Goal: Find contact information: Find contact information

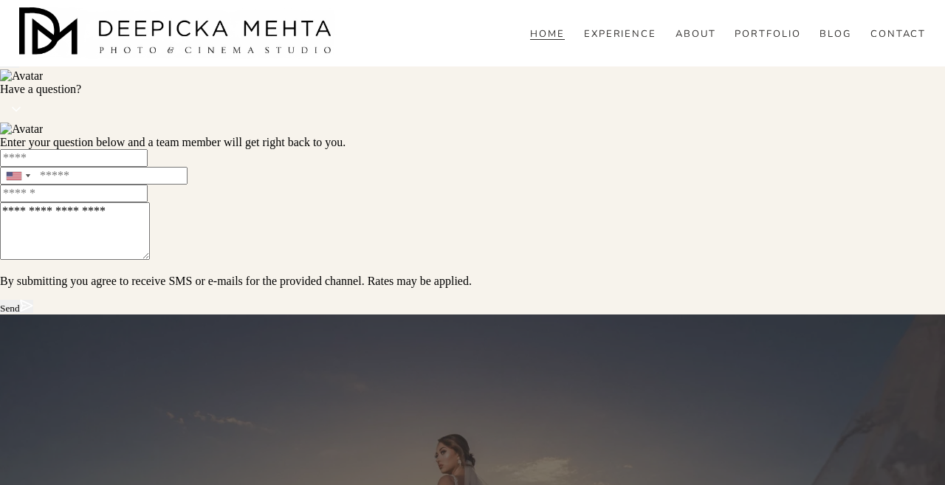
click at [911, 41] on link "CONTACT" at bounding box center [898, 33] width 56 height 13
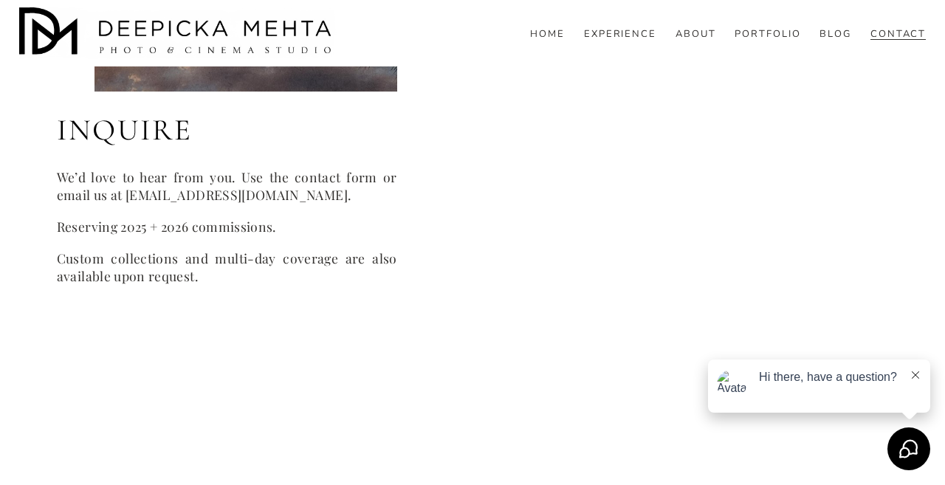
scroll to position [856, 0]
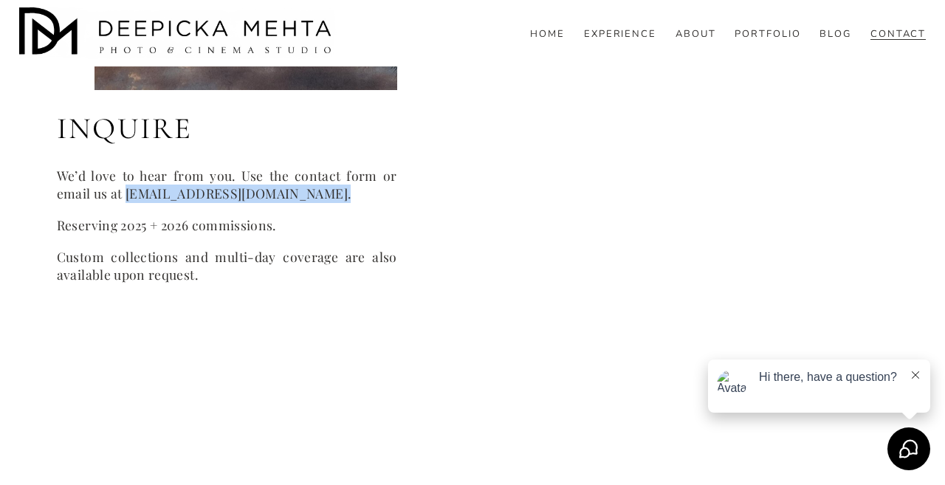
drag, startPoint x: 125, startPoint y: 193, endPoint x: 299, endPoint y: 202, distance: 173.7
click at [299, 202] on div "INQUIRE We’d love to hear from you. Use the contact form or email us at info@de…" at bounding box center [227, 196] width 340 height 175
copy code "info@deepickamehta.com."
click at [274, 39] on img at bounding box center [177, 33] width 317 height 52
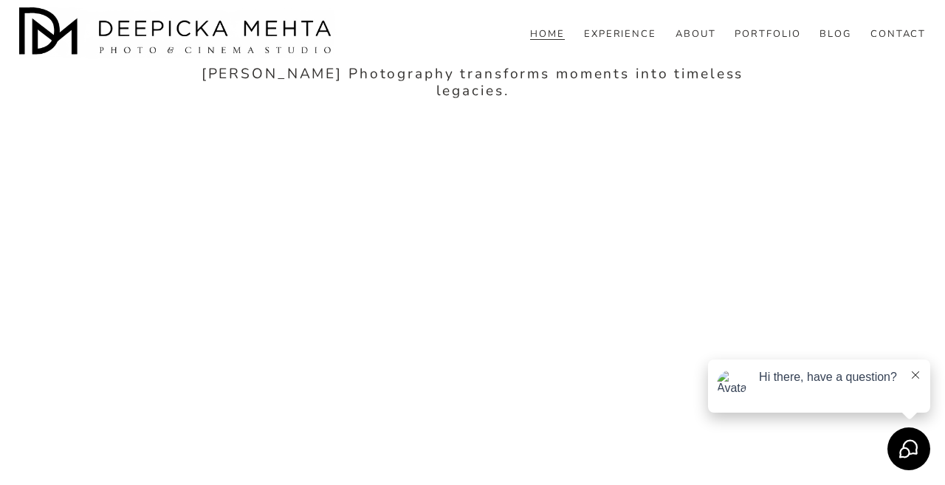
scroll to position [6078, 0]
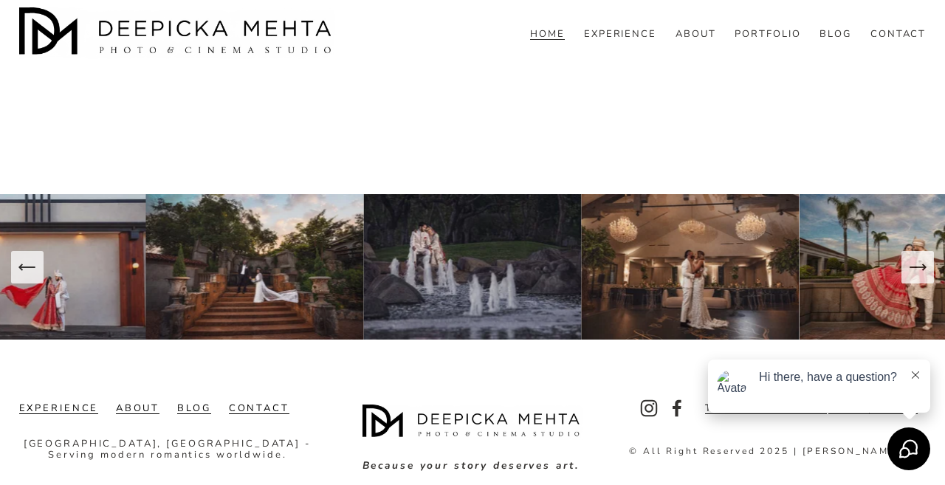
click at [914, 372] on icon at bounding box center [915, 374] width 7 height 7
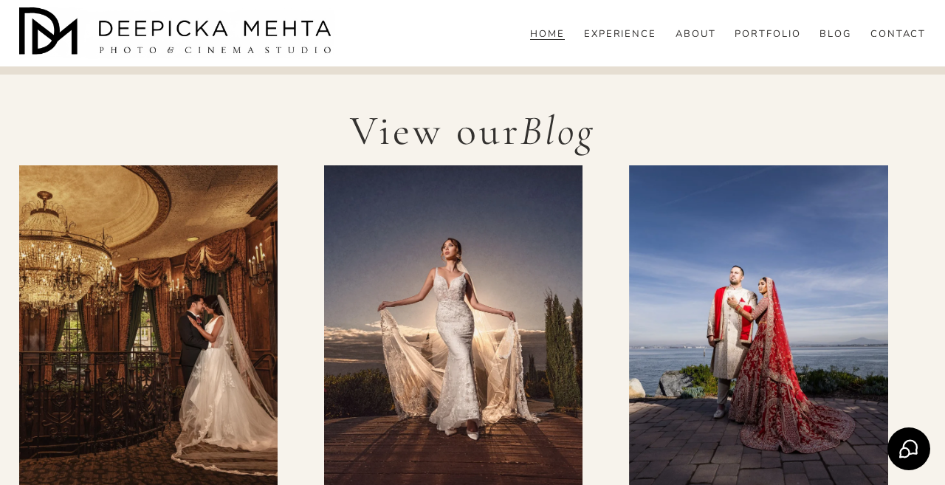
scroll to position [3626, 0]
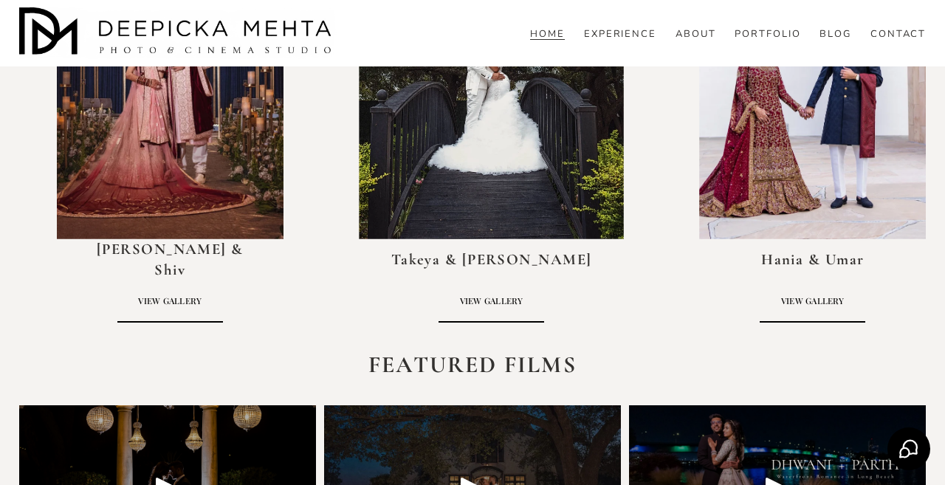
click at [759, 41] on div "HOME EXPERIENCE ABOUT PORTFOLIO BLOG WEDDINGS ENGAGEMENT PORTRAITS RESOURCES" at bounding box center [651, 34] width 549 height 16
click at [759, 41] on link "PORTFOLIO" at bounding box center [767, 33] width 66 height 13
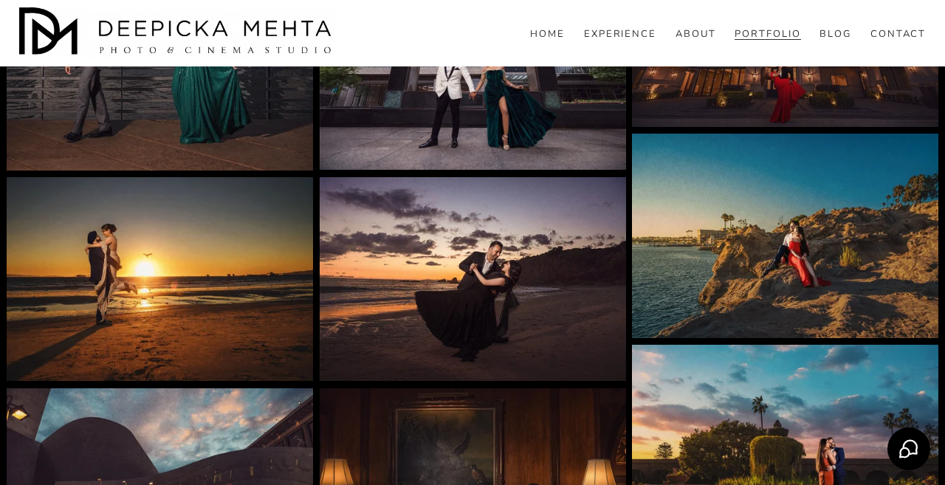
scroll to position [4237, 0]
